Goal: Task Accomplishment & Management: Manage account settings

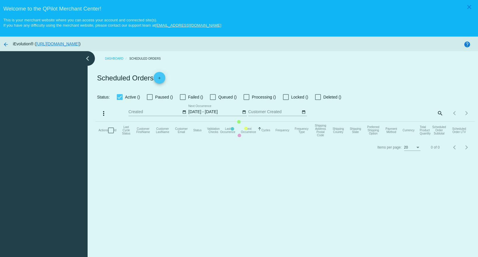
select select "9"
select select "2025"
select select "10"
checkbox input "true"
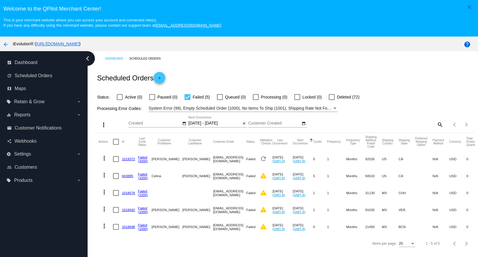
click at [189, 125] on input "[DATE] - [DATE]" at bounding box center [214, 123] width 53 height 5
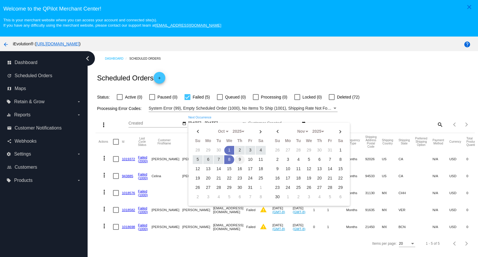
click at [241, 160] on td "9" at bounding box center [240, 159] width 10 height 9
click at [403, 108] on div "Processing Error Codes: System Error (99), Empty Scheduled Order (1000), No Ite…" at bounding box center [285, 106] width 379 height 11
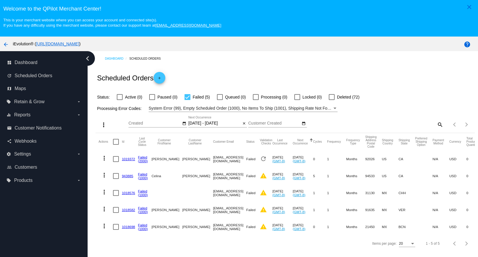
scroll to position [10, 0]
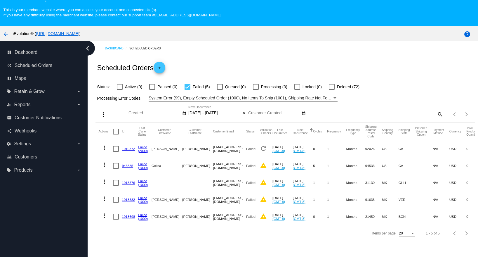
click at [204, 113] on input "[DATE] - [DATE]" at bounding box center [214, 113] width 53 height 5
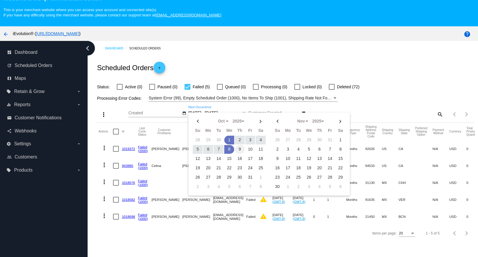
click at [241, 150] on td "9" at bounding box center [240, 149] width 10 height 9
click at [240, 151] on td "9" at bounding box center [240, 149] width 10 height 9
type input "[DATE] - [DATE]"
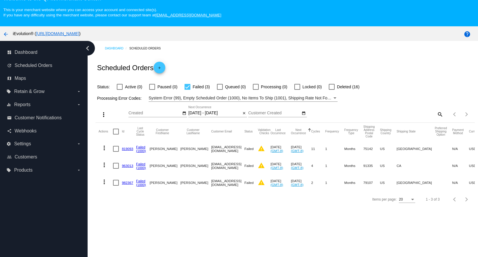
drag, startPoint x: 187, startPoint y: 150, endPoint x: 240, endPoint y: 149, distance: 52.9
click at [240, 149] on mat-row "more_vert 819093 Failed (1000) [PERSON_NAME][GEOGRAPHIC_DATA] [EMAIL_ADDRESS][D…" at bounding box center [316, 148] width 437 height 17
copy mat-row "[EMAIL_ADDRESS][DOMAIN_NAME]"
drag, startPoint x: 187, startPoint y: 165, endPoint x: 236, endPoint y: 167, distance: 49.1
click at [236, 167] on mat-row "more_vert 963013 Failed (1000) [PERSON_NAME] [EMAIL_ADDRESS][DOMAIN_NAME] Faile…" at bounding box center [316, 165] width 437 height 17
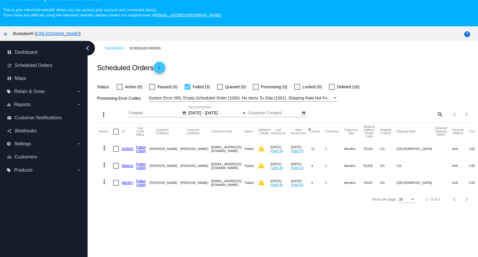
copy mat-row "[EMAIL_ADDRESS][DOMAIN_NAME]"
drag, startPoint x: 186, startPoint y: 182, endPoint x: 233, endPoint y: 183, distance: 46.5
click at [233, 183] on mat-row "more_vert 982367 Failed (1000) [GEOGRAPHIC_DATA][PERSON_NAME][GEOGRAPHIC_DATA] …" at bounding box center [316, 182] width 437 height 17
copy mat-row "[EMAIL_ADDRESS][DOMAIN_NAME]"
